Goal: Task Accomplishment & Management: Manage account settings

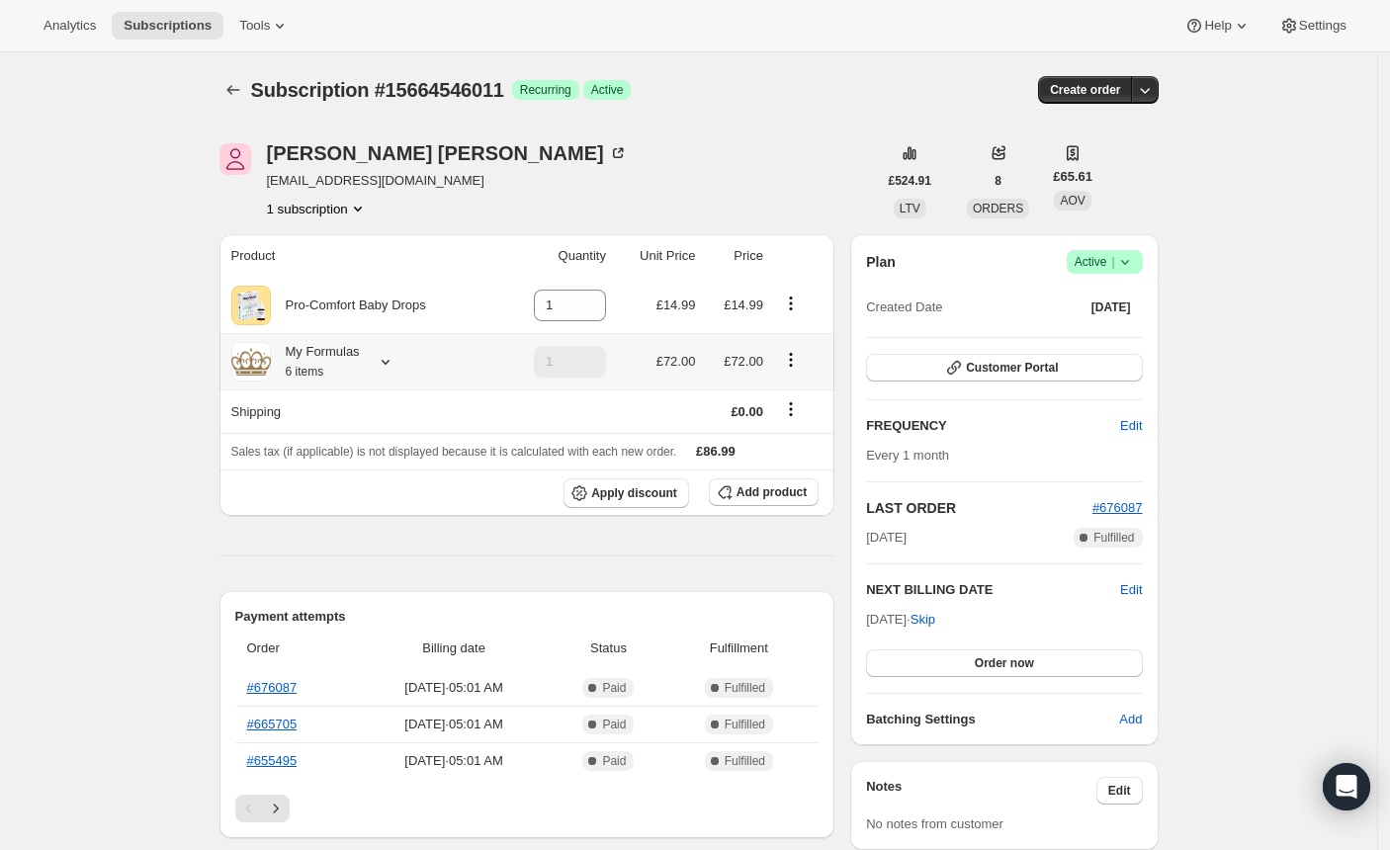
click at [389, 366] on icon at bounding box center [386, 362] width 20 height 20
click at [596, 314] on icon at bounding box center [591, 312] width 20 height 20
type input "0"
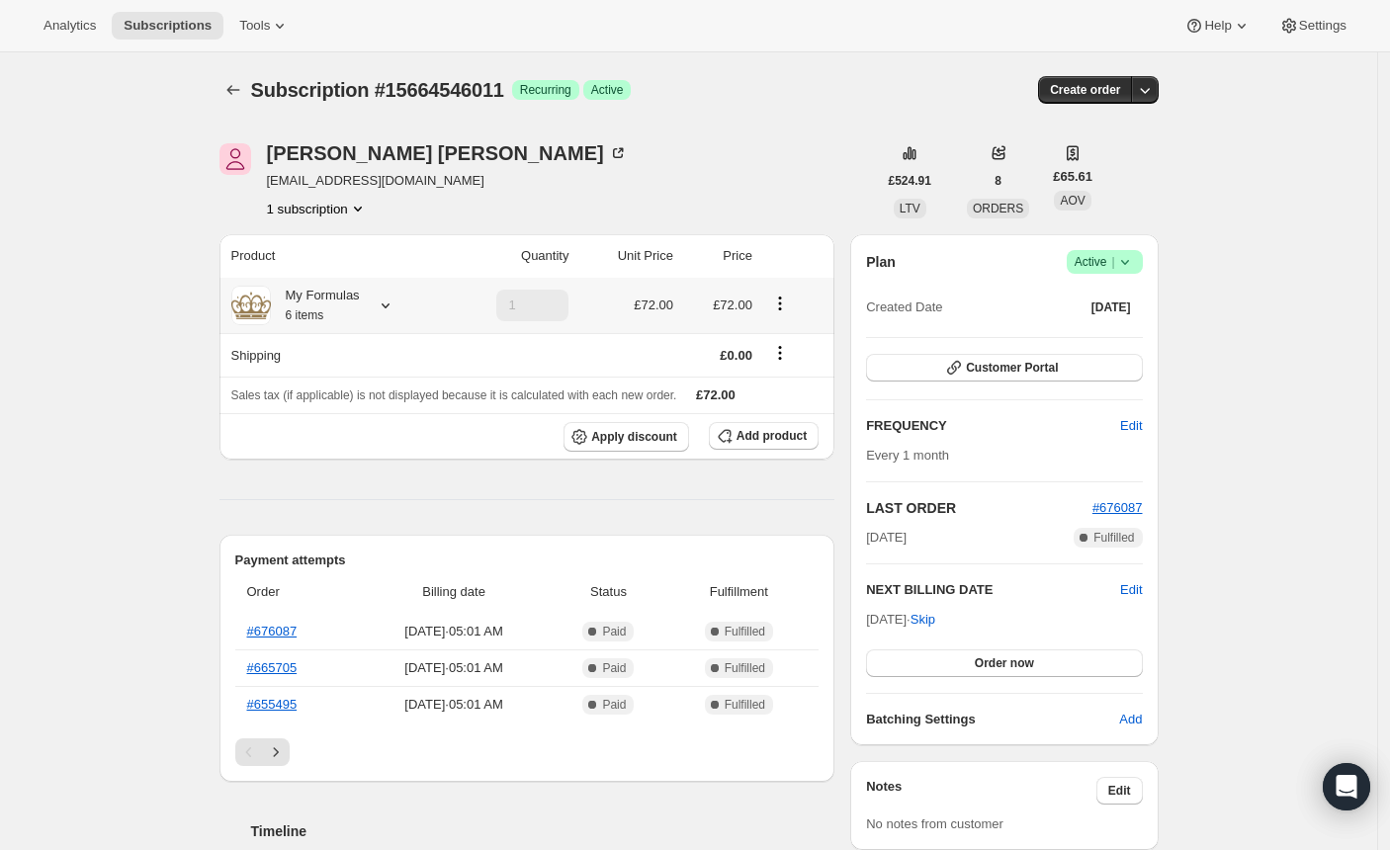
click at [393, 310] on icon at bounding box center [386, 306] width 20 height 20
